Goal: Navigation & Orientation: Find specific page/section

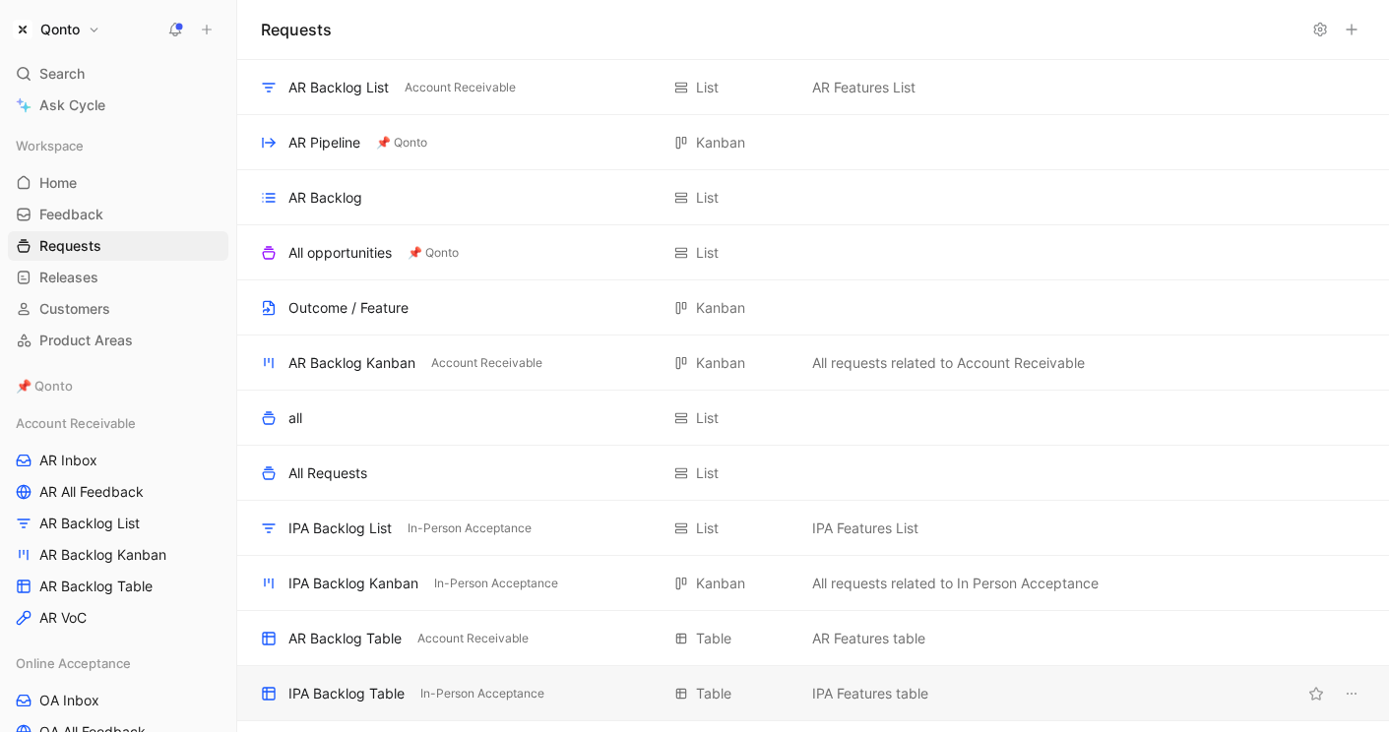
scroll to position [205, 0]
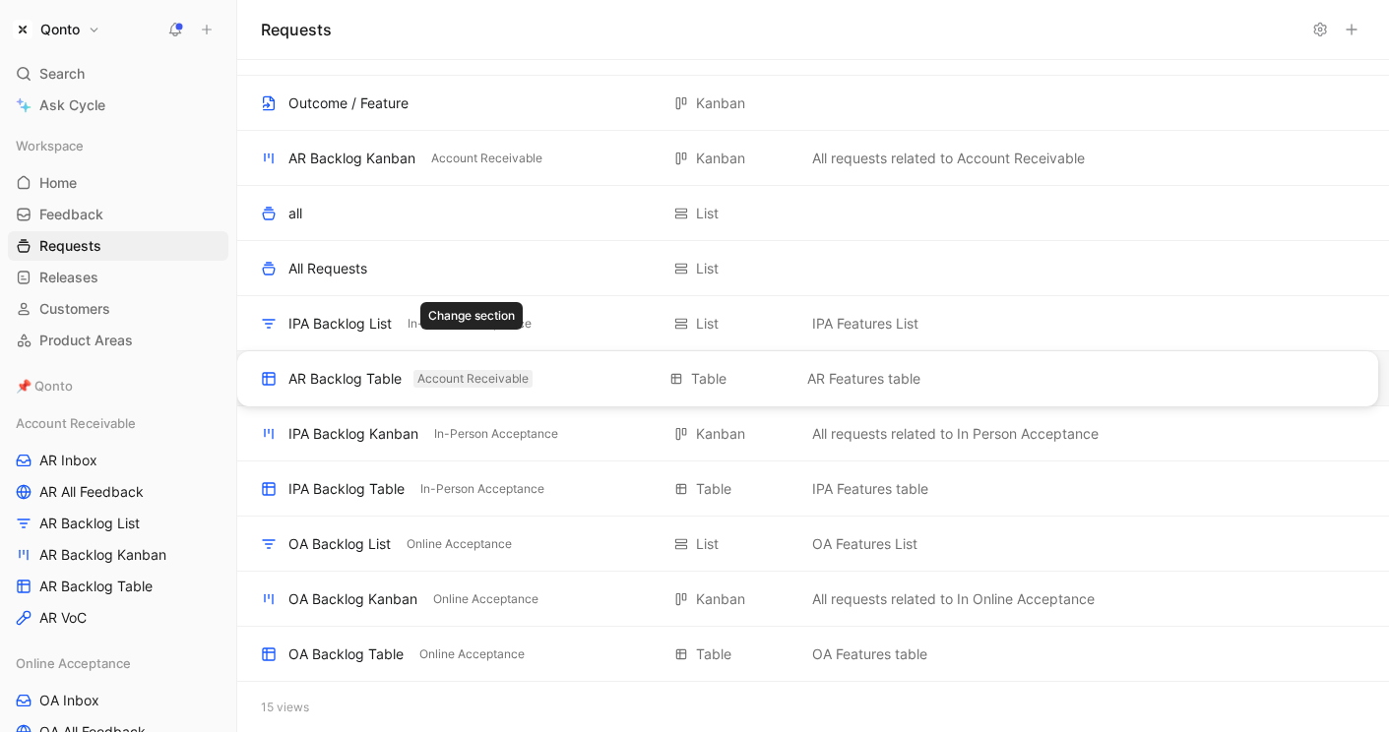
drag, startPoint x: 457, startPoint y: 436, endPoint x: 439, endPoint y: 377, distance: 61.7
click at [439, 377] on div "AR Backlog List Account Receivable List AR Features List AR Pipeline 📌 Qonto Ka…" at bounding box center [813, 294] width 1152 height 878
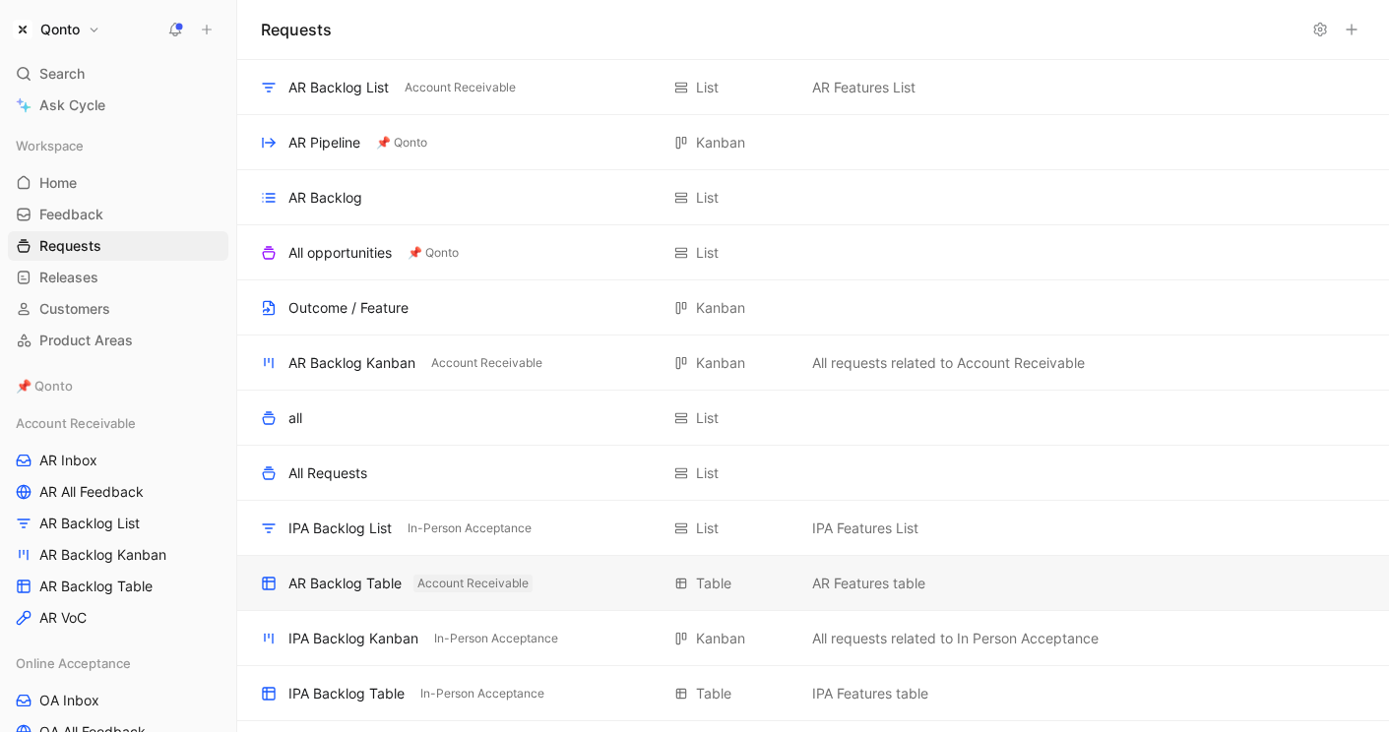
scroll to position [206, 0]
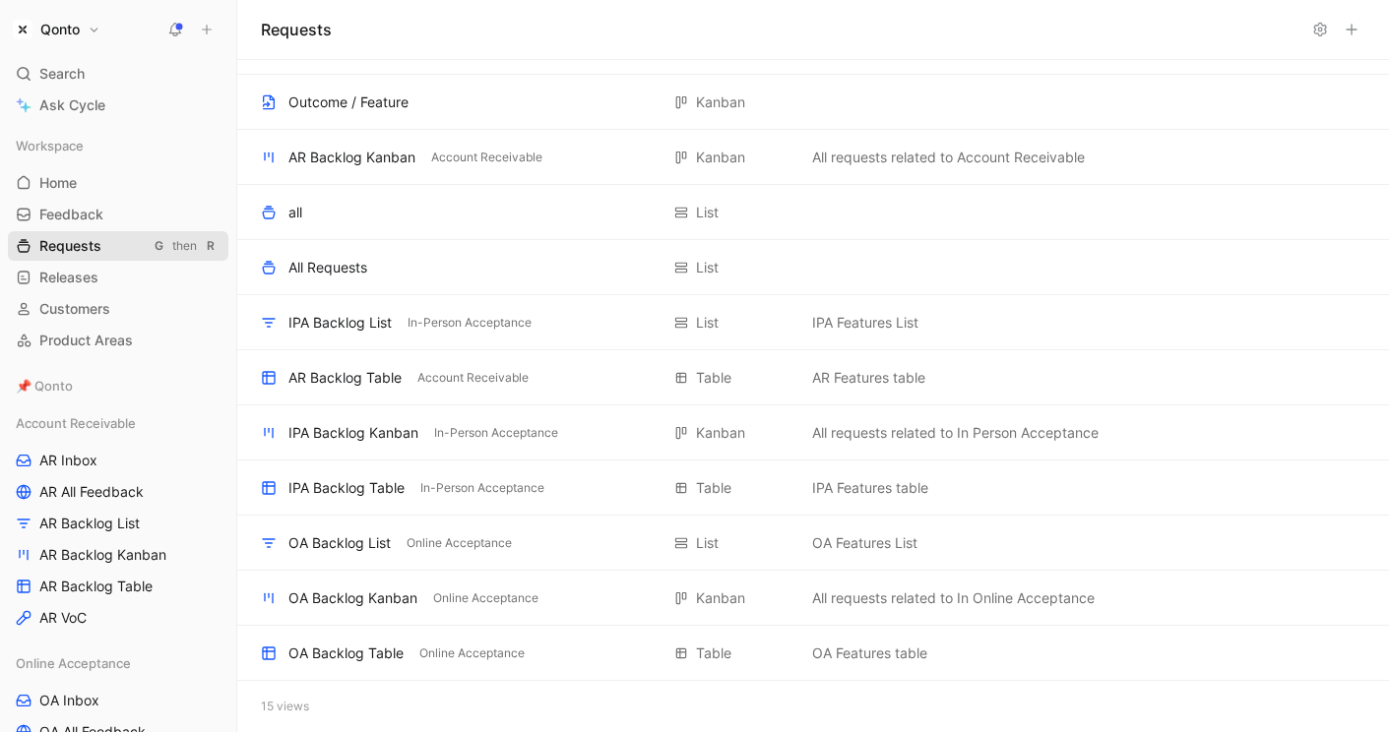
click at [172, 238] on div "then" at bounding box center [184, 246] width 25 height 20
click at [79, 261] on div "Workspace Home G then H Feedback G then F Requests G then R Releases G then L C…" at bounding box center [118, 243] width 220 height 224
click at [79, 246] on span "Requests" at bounding box center [70, 246] width 62 height 20
